Goal: Transaction & Acquisition: Purchase product/service

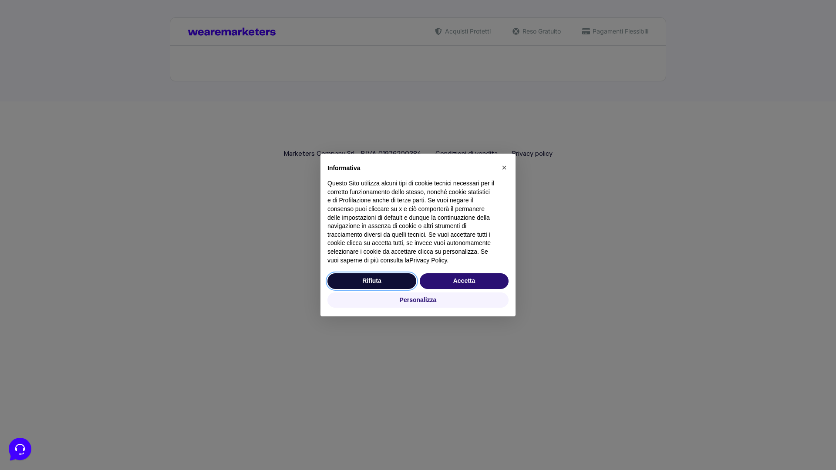
click at [372, 281] on button "Rifiuta" at bounding box center [372, 282] width 89 height 16
